Goal: Check status

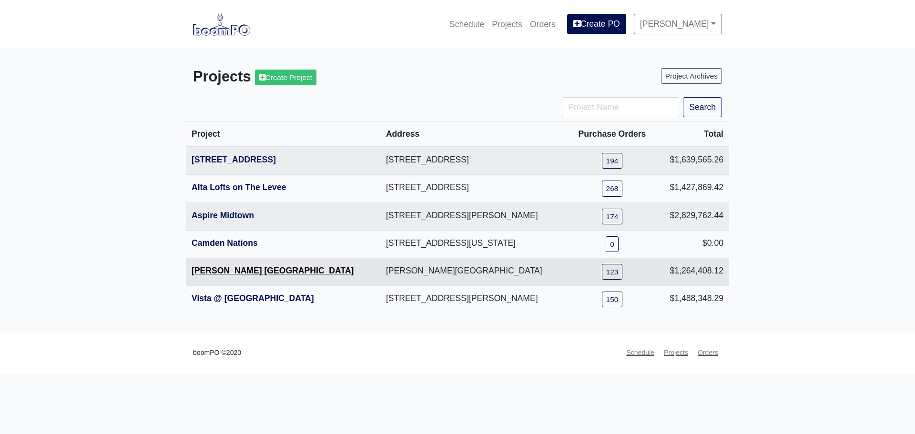
click at [240, 271] on link "[PERSON_NAME] [GEOGRAPHIC_DATA]" at bounding box center [272, 271] width 162 height 10
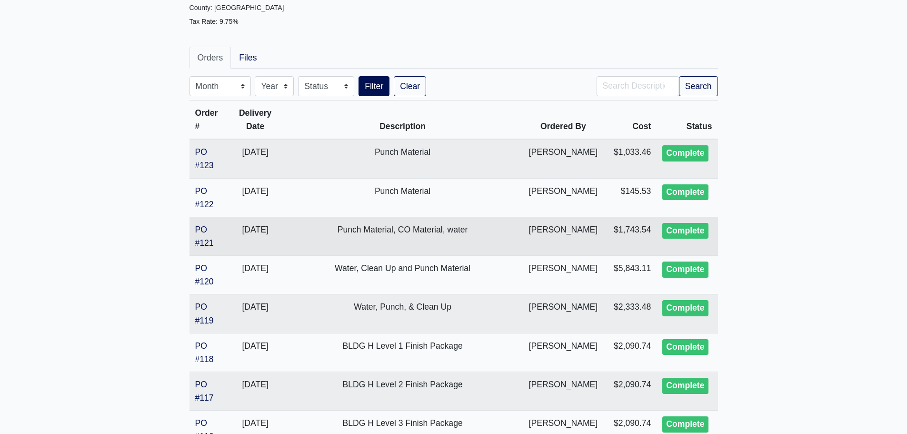
scroll to position [191, 0]
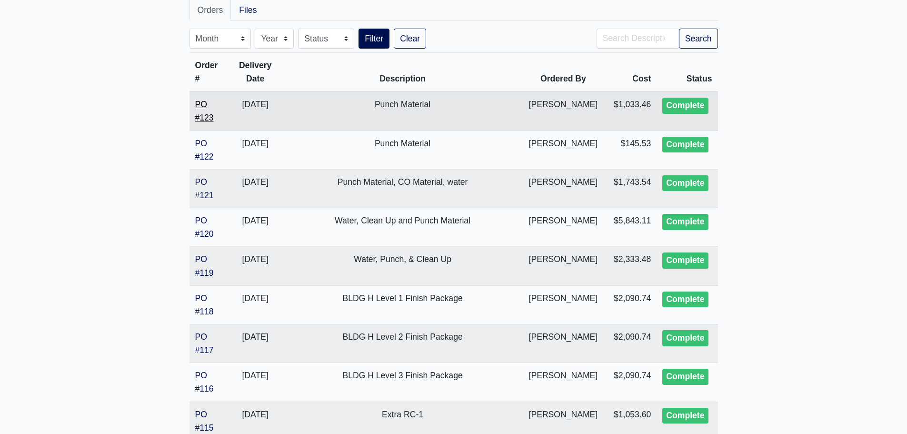
click at [205, 103] on link "PO #123" at bounding box center [204, 111] width 19 height 23
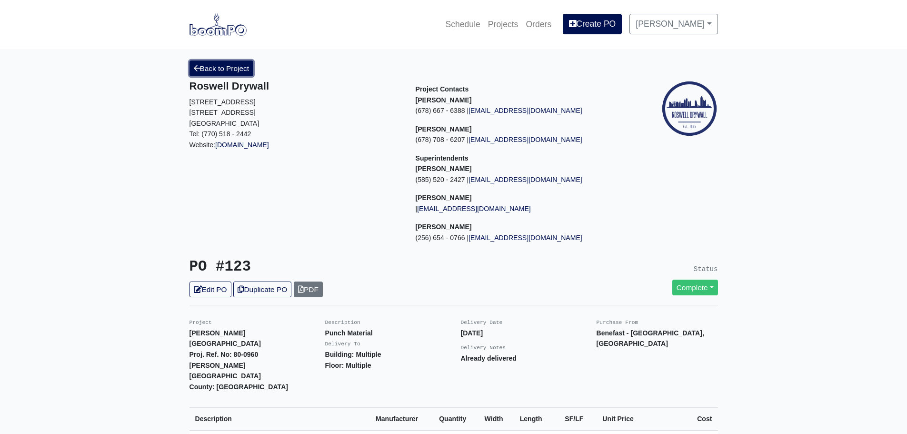
click at [238, 69] on link "Back to Project" at bounding box center [222, 68] width 64 height 16
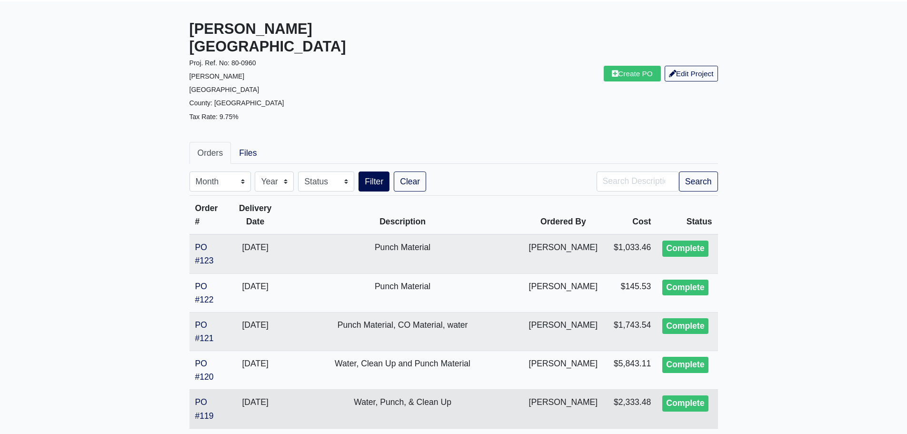
scroll to position [143, 0]
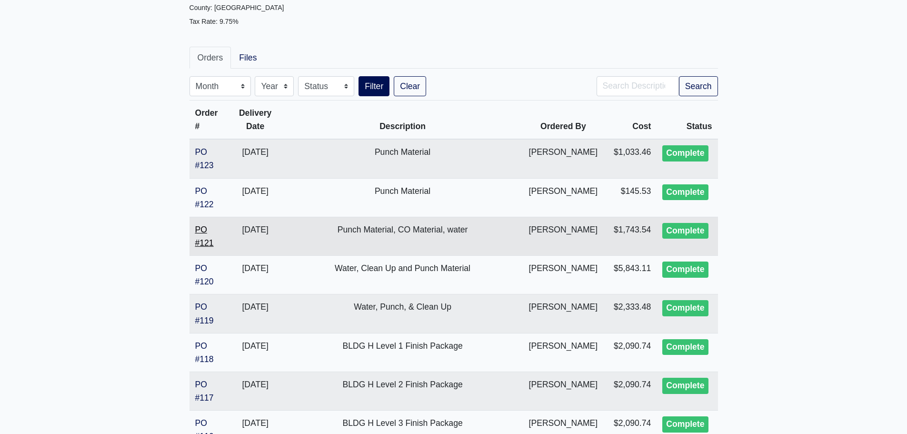
click at [211, 225] on link "PO #121" at bounding box center [204, 236] width 19 height 23
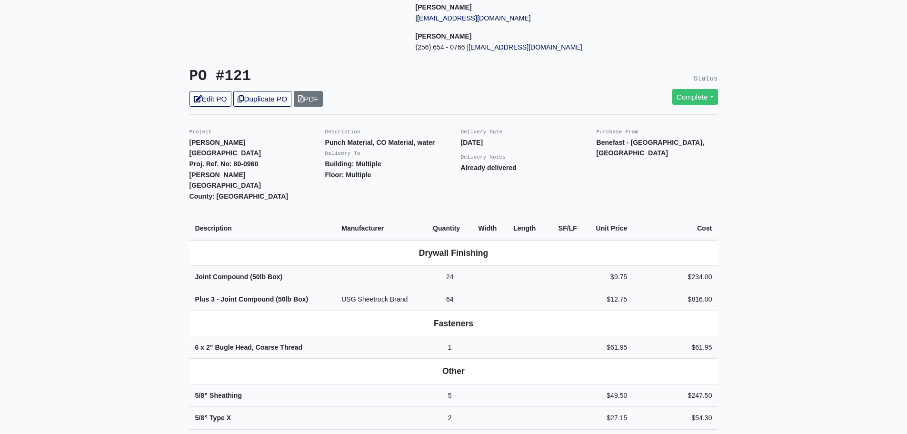
scroll to position [286, 0]
